Goal: Complete application form

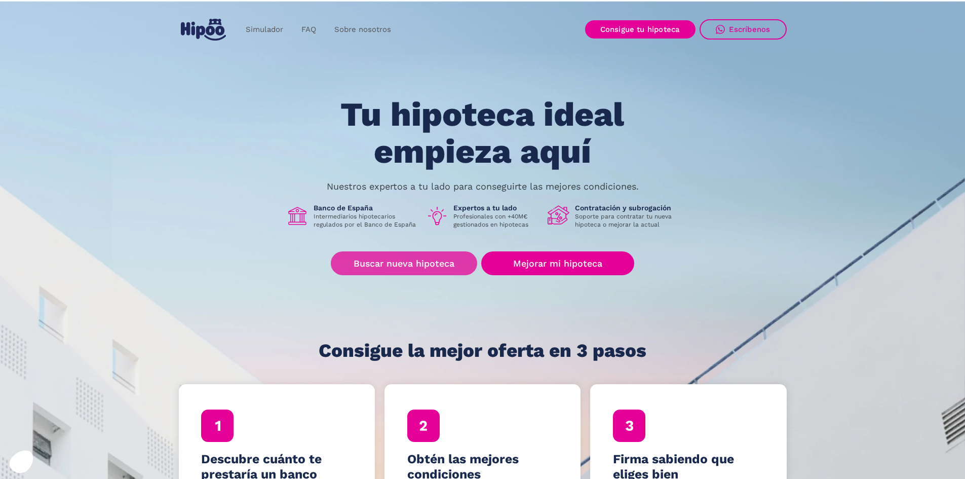
click at [403, 263] on link "Buscar nueva hipoteca" at bounding box center [404, 263] width 146 height 24
